Goal: Navigation & Orientation: Understand site structure

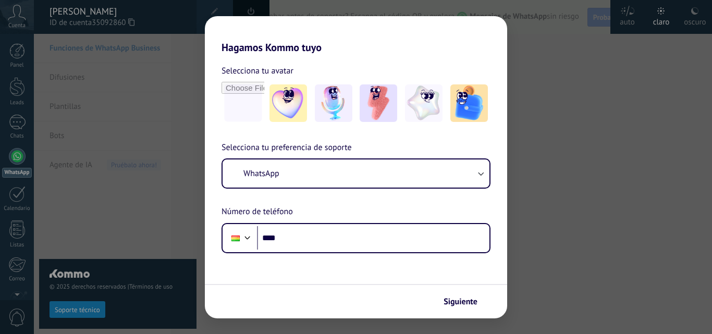
click at [18, 60] on div "Hagamos Kommo tuyo Selecciona tu avatar Selecciona tu preferencia de soporte Wh…" at bounding box center [356, 167] width 712 height 334
click at [464, 304] on span "Siguiente" at bounding box center [461, 301] width 34 height 7
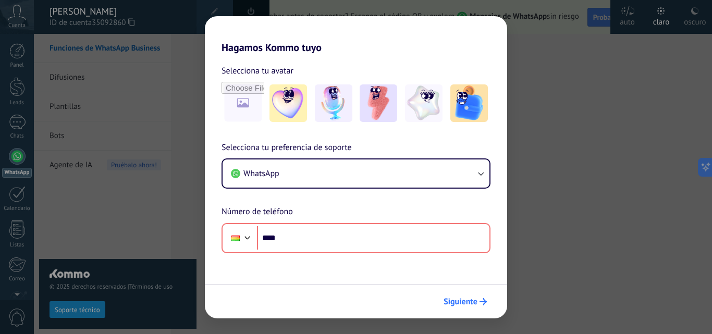
click at [464, 304] on span "Siguiente" at bounding box center [461, 301] width 34 height 7
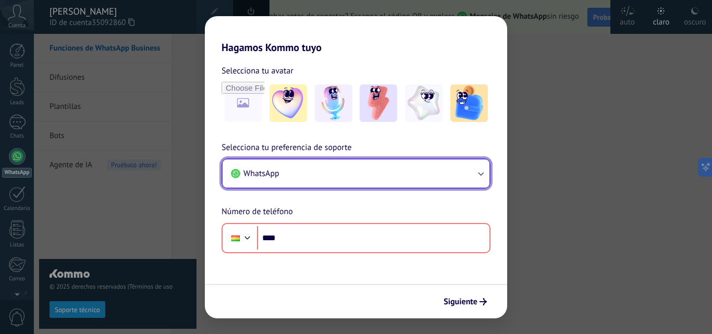
click at [313, 177] on button "WhatsApp" at bounding box center [356, 174] width 267 height 28
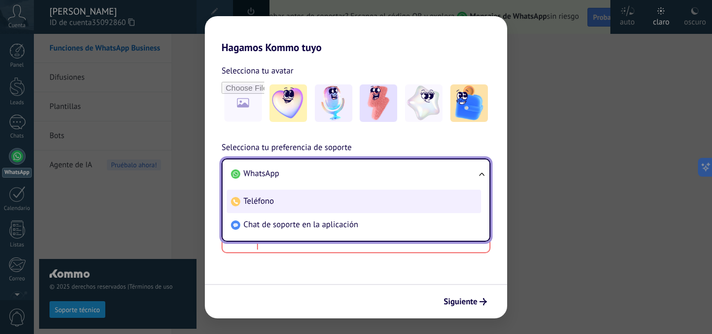
click at [267, 195] on li "Teléfono" at bounding box center [354, 201] width 254 height 23
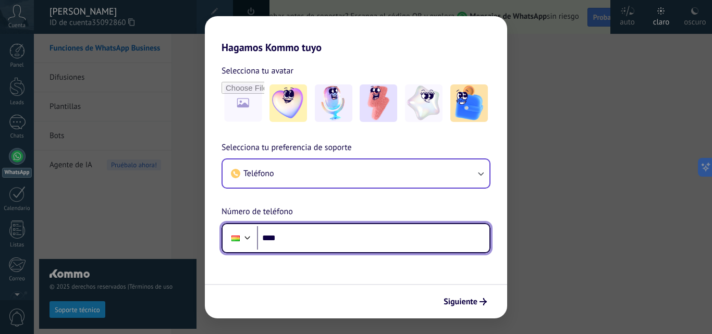
click at [284, 237] on input "****" at bounding box center [373, 238] width 233 height 24
type input "**********"
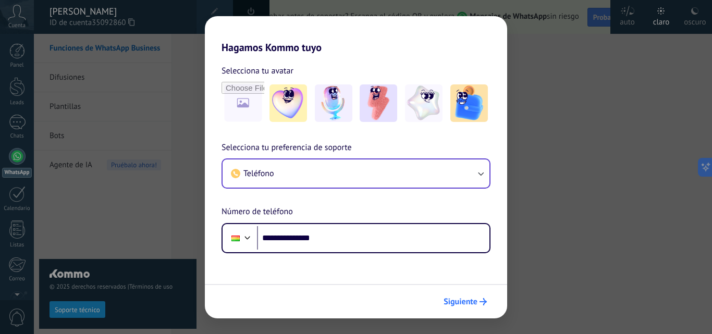
click at [458, 298] on span "Siguiente" at bounding box center [461, 301] width 34 height 7
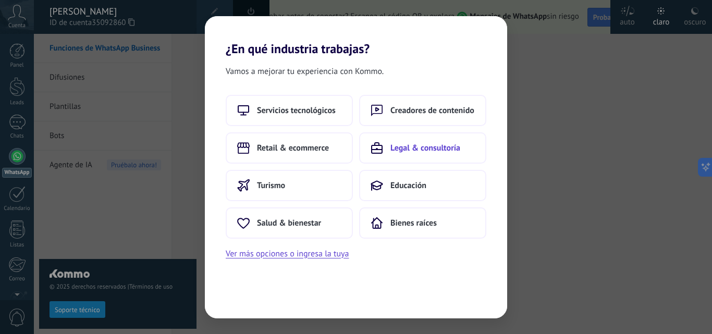
click at [444, 155] on button "Legal & consultoría" at bounding box center [422, 147] width 127 height 31
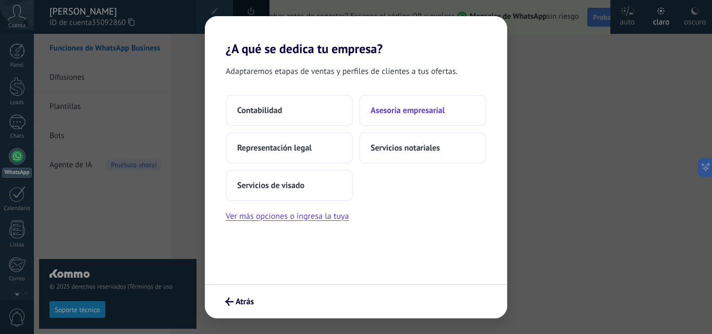
click at [396, 115] on span "Asesoría empresarial" at bounding box center [408, 110] width 74 height 10
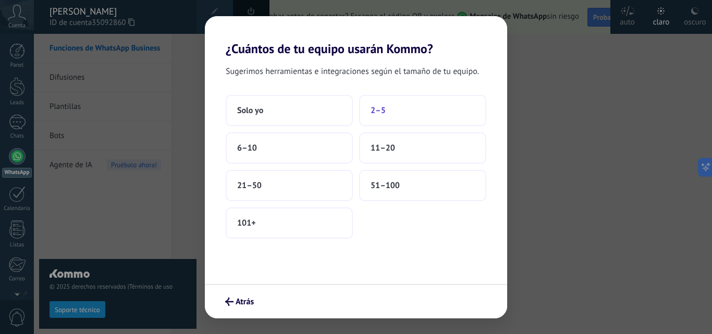
click at [398, 119] on button "2–5" at bounding box center [422, 110] width 127 height 31
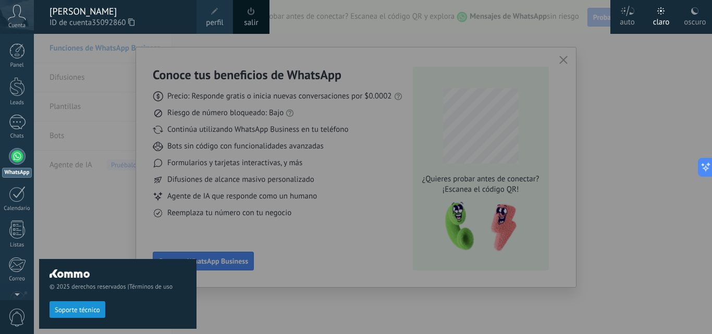
click at [513, 105] on div at bounding box center [390, 167] width 712 height 334
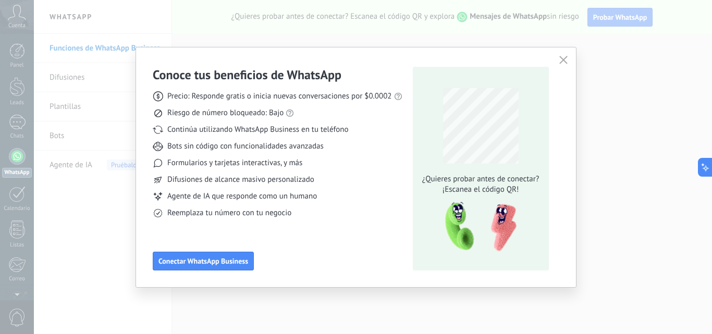
click at [558, 59] on button "button" at bounding box center [564, 60] width 14 height 15
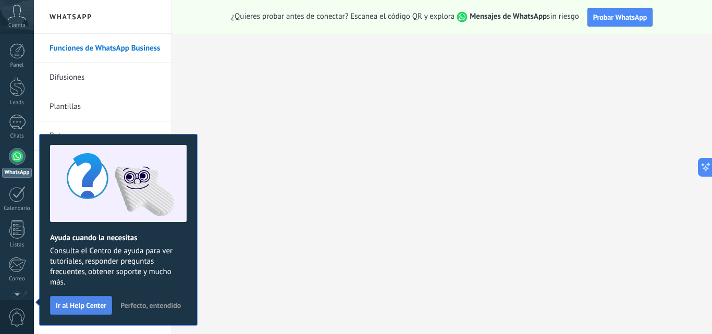
click at [96, 303] on span "Ir al Help Center" at bounding box center [81, 305] width 51 height 7
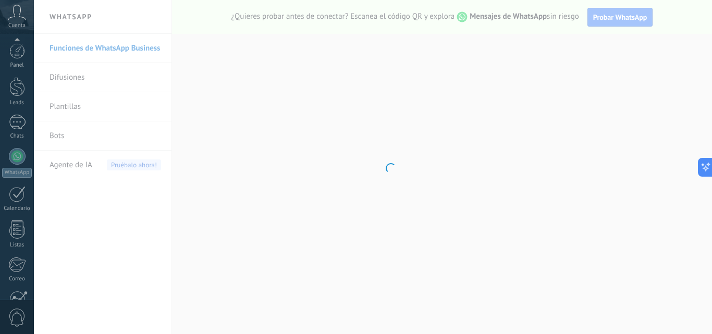
scroll to position [100, 0]
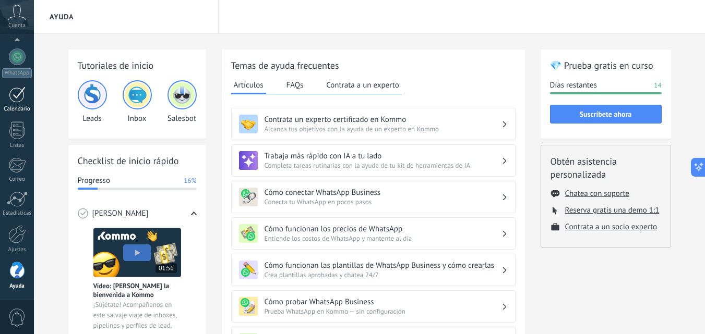
click at [18, 95] on div at bounding box center [17, 95] width 17 height 16
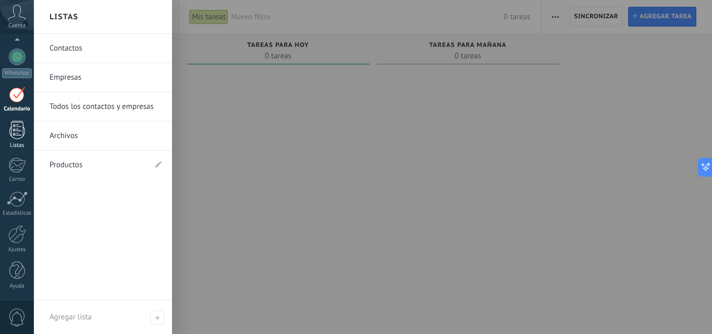
click at [14, 131] on div at bounding box center [17, 130] width 16 height 18
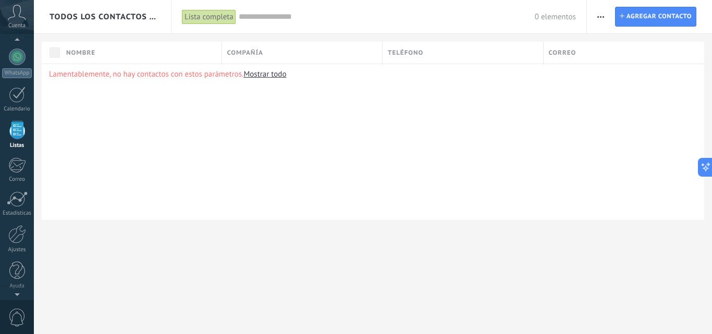
scroll to position [65, 0]
click at [71, 55] on span "Nombre" at bounding box center [80, 53] width 29 height 10
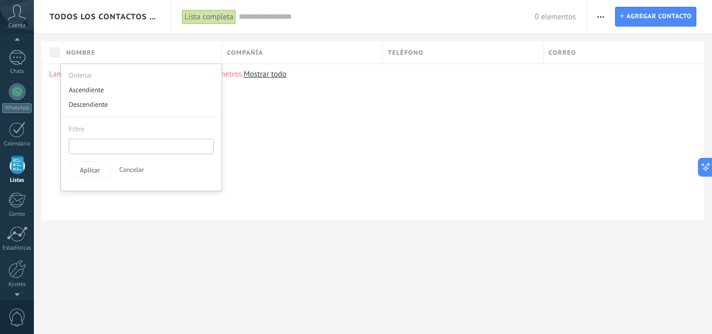
click at [87, 139] on input "text" at bounding box center [141, 147] width 145 height 16
type input "****"
click at [98, 167] on span "Aplicar" at bounding box center [90, 170] width 20 height 7
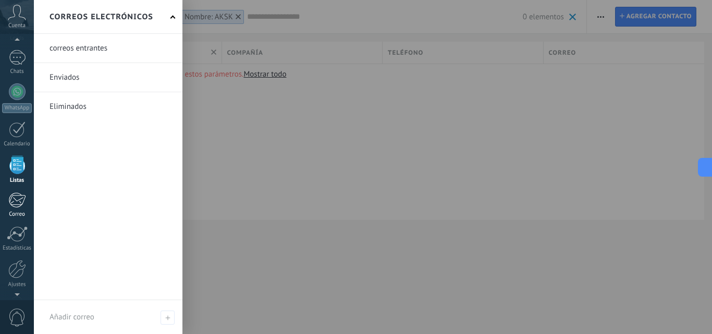
click at [18, 200] on div at bounding box center [16, 200] width 17 height 16
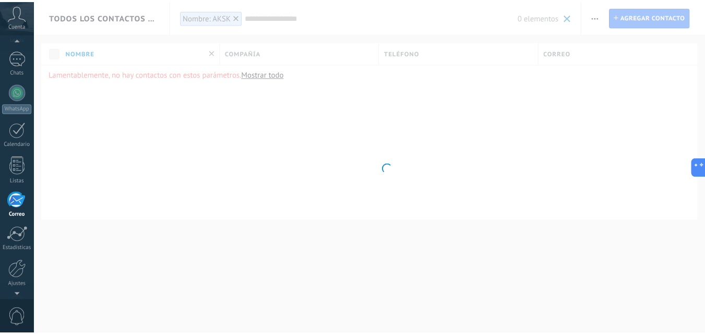
scroll to position [100, 0]
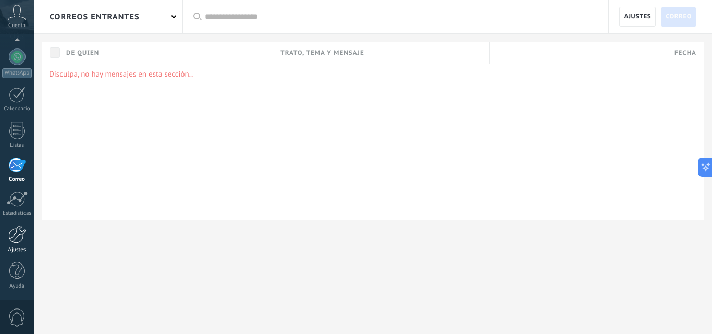
click at [19, 235] on div at bounding box center [17, 234] width 18 height 18
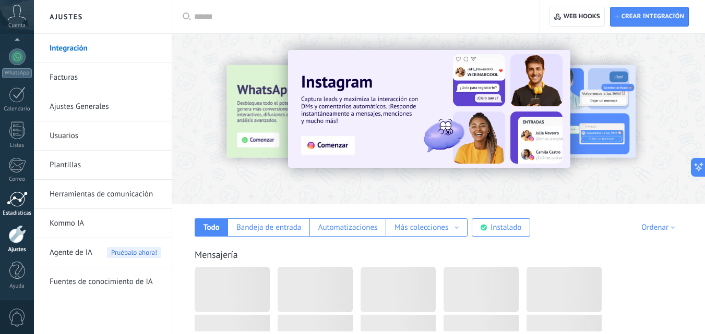
click at [20, 205] on div at bounding box center [17, 199] width 21 height 16
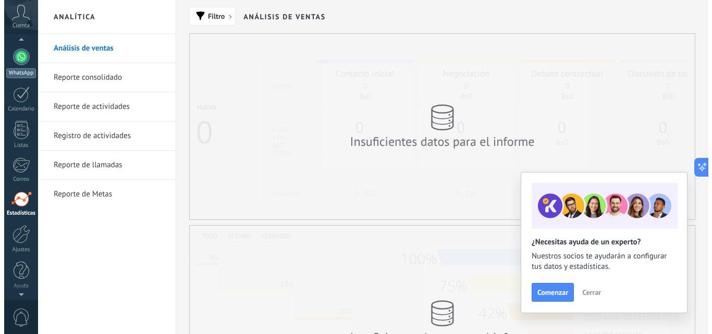
scroll to position [47, 0]
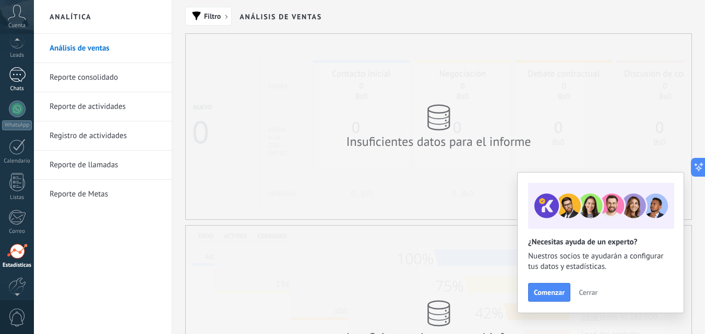
click at [18, 77] on div at bounding box center [17, 74] width 17 height 15
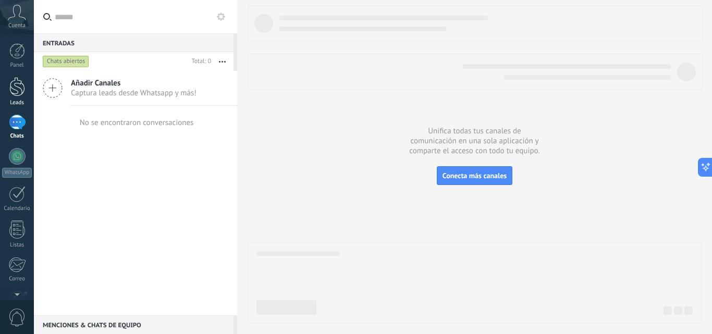
click at [20, 91] on div at bounding box center [17, 86] width 16 height 19
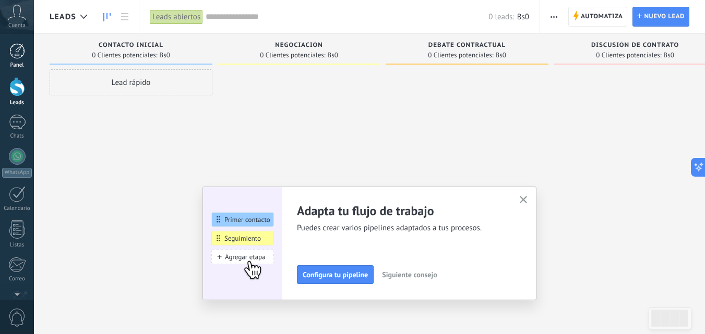
click at [20, 59] on link "Panel" at bounding box center [17, 56] width 34 height 26
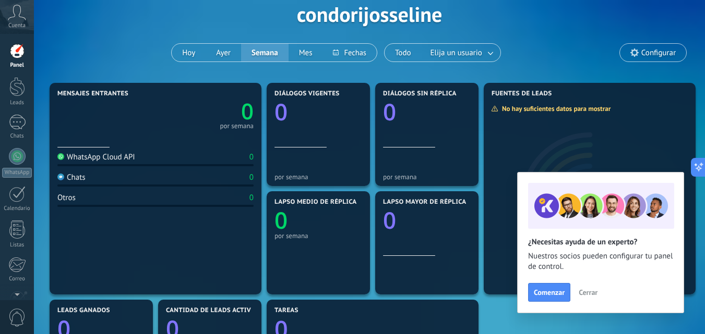
scroll to position [104, 0]
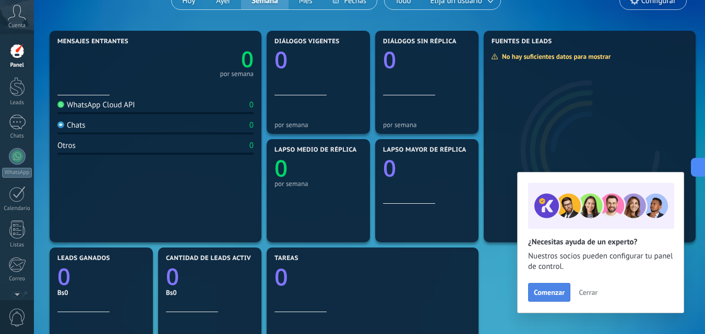
click at [541, 286] on button "Comenzar" at bounding box center [549, 292] width 42 height 19
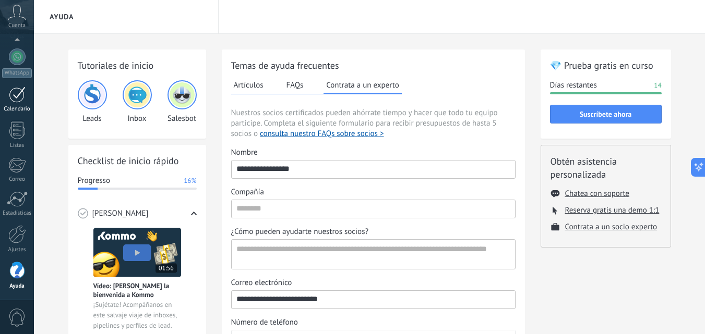
click at [8, 94] on link "Calendario" at bounding box center [17, 100] width 34 height 26
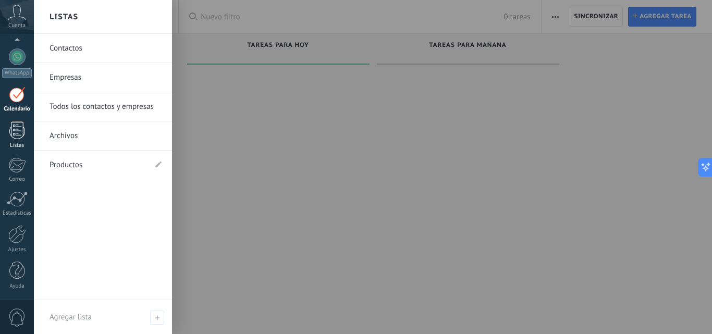
click at [12, 127] on div at bounding box center [17, 130] width 16 height 18
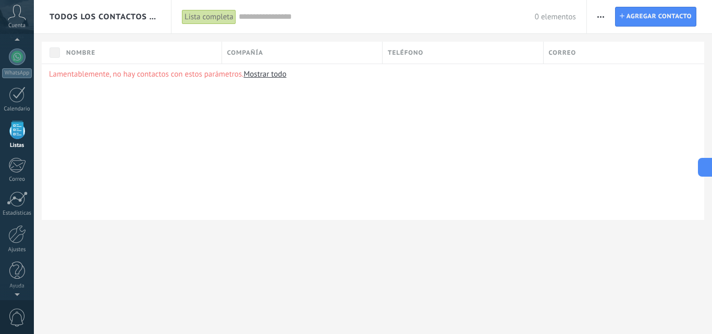
scroll to position [65, 0]
drag, startPoint x: 68, startPoint y: 54, endPoint x: 101, endPoint y: 64, distance: 34.2
click at [72, 55] on span "Nombre" at bounding box center [80, 53] width 29 height 10
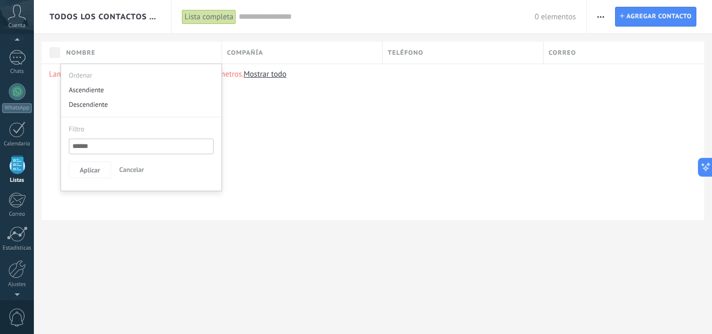
click at [272, 78] on link "Mostrar todo" at bounding box center [265, 74] width 43 height 10
click at [267, 77] on link "Mostrar todo" at bounding box center [265, 74] width 43 height 10
click at [263, 75] on link "Mostrar todo" at bounding box center [265, 74] width 43 height 10
drag, startPoint x: 131, startPoint y: 174, endPoint x: 121, endPoint y: 169, distance: 10.8
click at [130, 174] on span "Cancelar" at bounding box center [131, 169] width 25 height 9
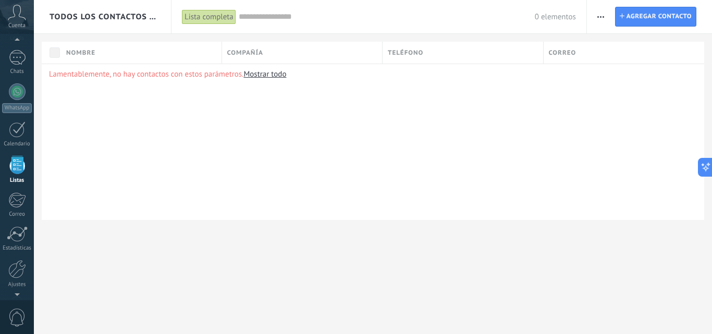
click at [269, 75] on link "Mostrar todo" at bounding box center [265, 74] width 43 height 10
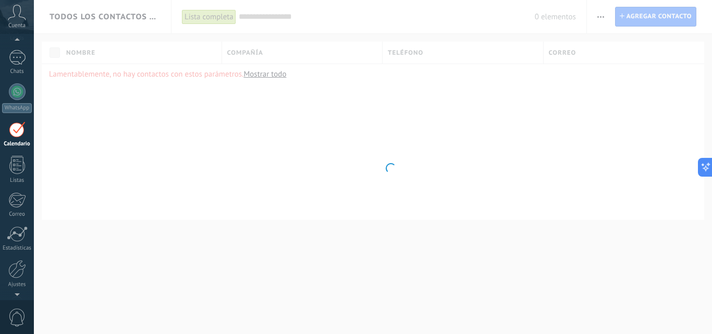
scroll to position [30, 0]
